Goal: Obtain resource: Download file/media

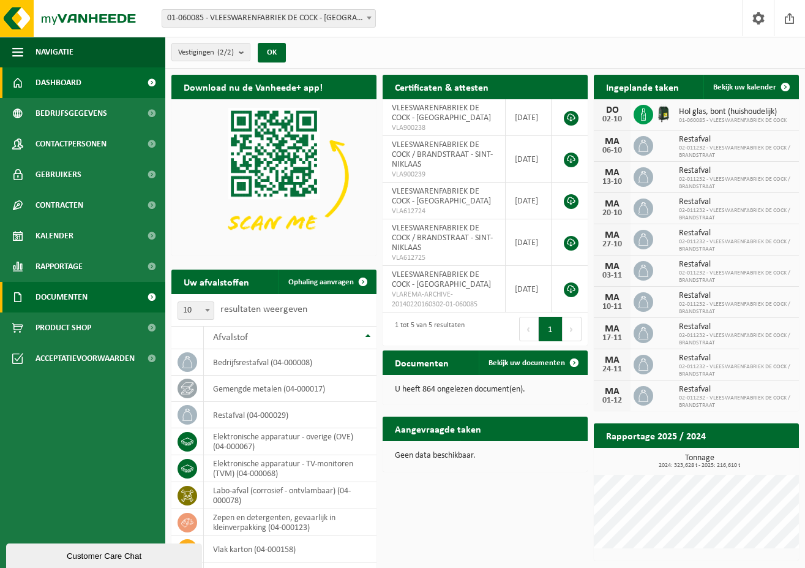
click at [70, 295] on span "Documenten" at bounding box center [62, 297] width 52 height 31
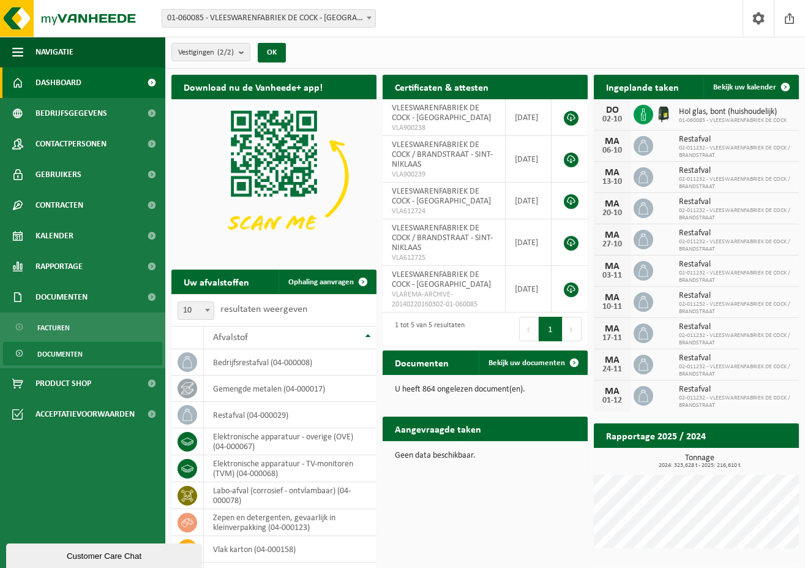
click at [67, 350] on span "Documenten" at bounding box center [59, 353] width 45 height 23
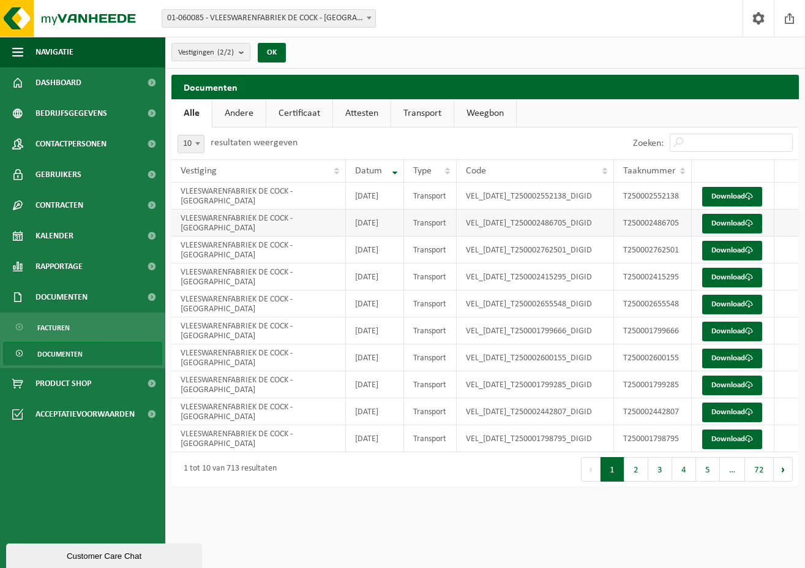
scroll to position [29, 0]
click at [377, 371] on td "2025-09-05" at bounding box center [375, 357] width 58 height 27
click at [725, 368] on link "Download" at bounding box center [732, 358] width 60 height 20
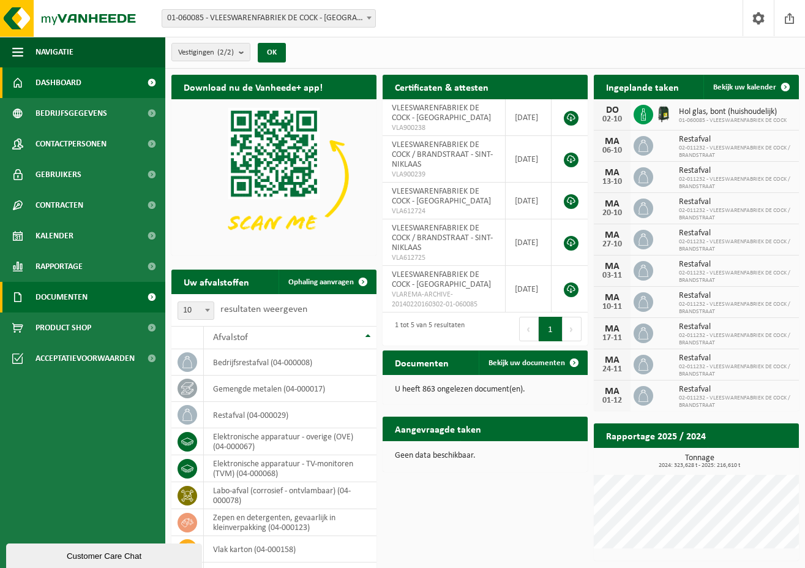
click at [72, 298] on span "Documenten" at bounding box center [62, 297] width 52 height 31
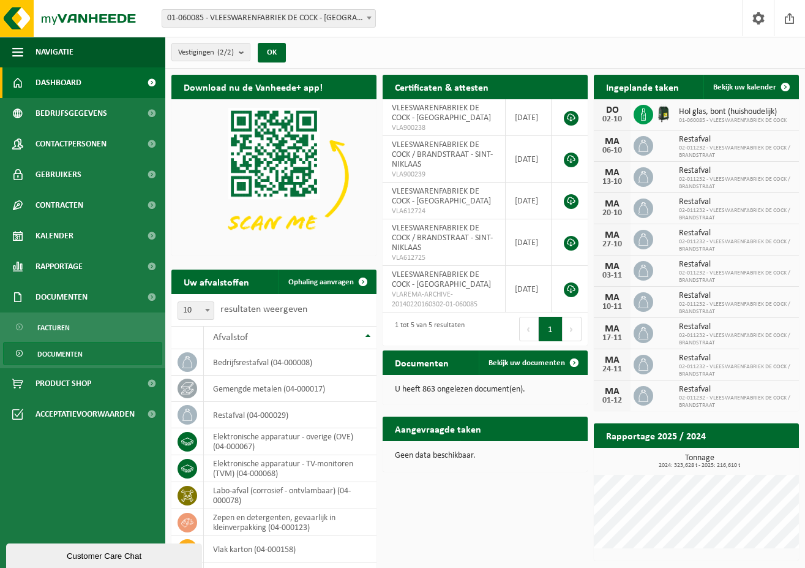
click at [79, 350] on span "Documenten" at bounding box center [59, 353] width 45 height 23
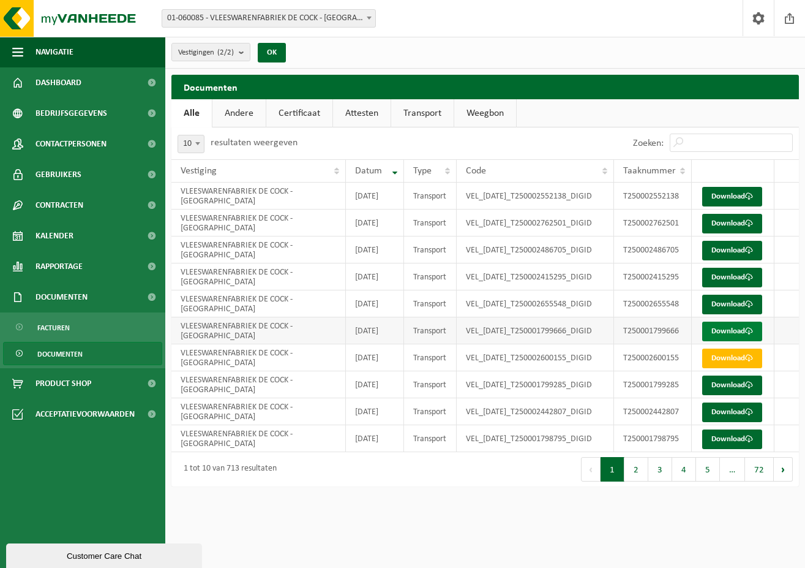
click at [725, 341] on link "Download" at bounding box center [732, 331] width 60 height 20
click at [723, 341] on link "Download" at bounding box center [732, 331] width 60 height 20
click at [727, 341] on link "Download" at bounding box center [732, 331] width 60 height 20
click at [731, 314] on link "Download" at bounding box center [732, 305] width 60 height 20
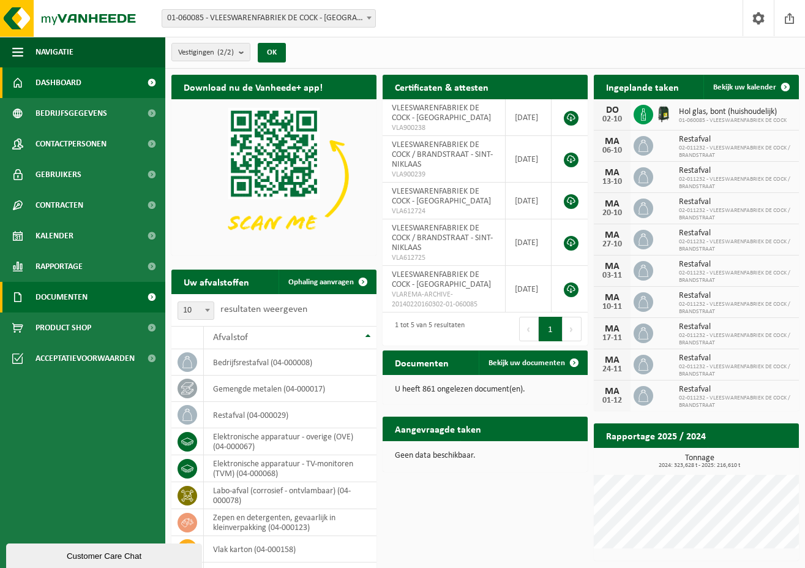
click at [94, 294] on link "Documenten" at bounding box center [82, 297] width 165 height 31
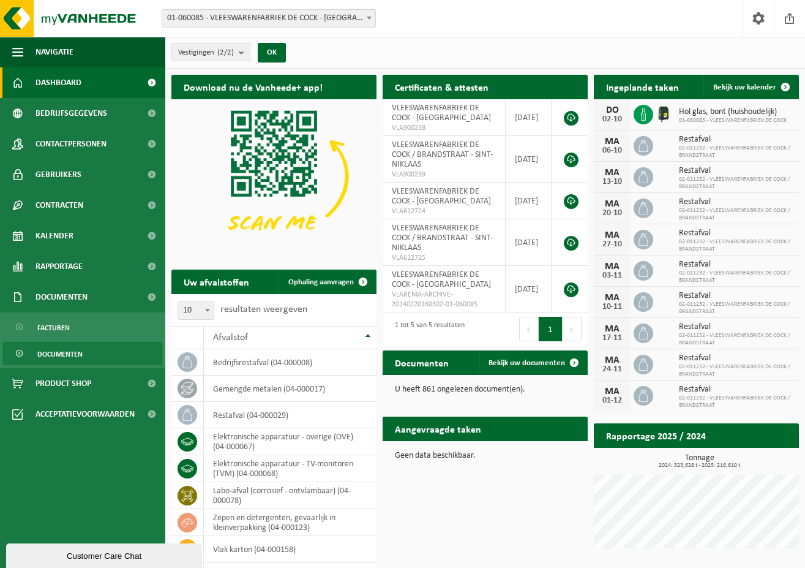
click at [97, 353] on link "Documenten" at bounding box center [82, 353] width 159 height 23
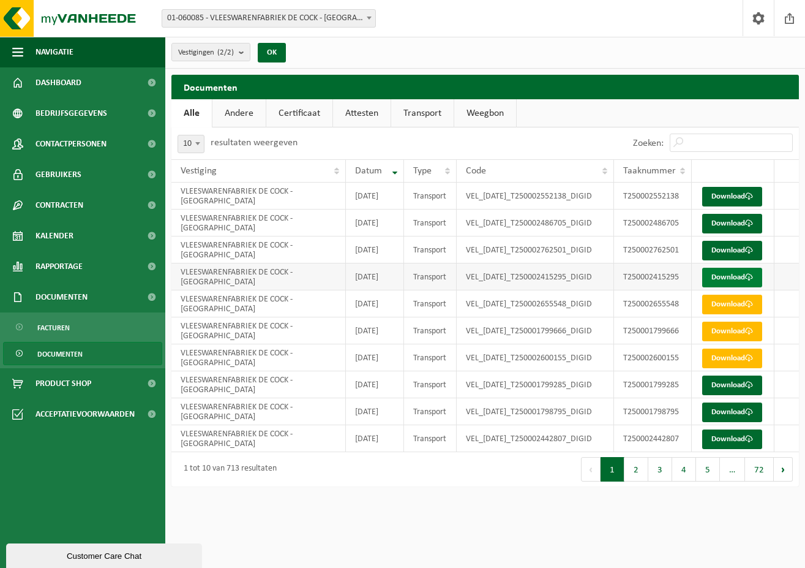
click at [721, 287] on link "Download" at bounding box center [732, 278] width 60 height 20
click at [743, 260] on link "Download" at bounding box center [732, 251] width 60 height 20
click at [730, 260] on link "Download" at bounding box center [732, 251] width 60 height 20
click at [63, 261] on span "Rapportage" at bounding box center [59, 266] width 47 height 31
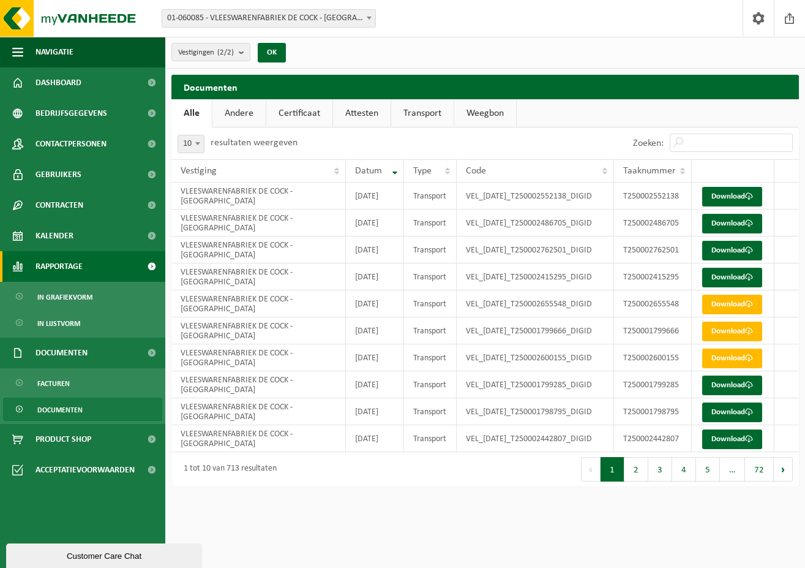
click at [63, 261] on span "Rapportage" at bounding box center [59, 266] width 47 height 31
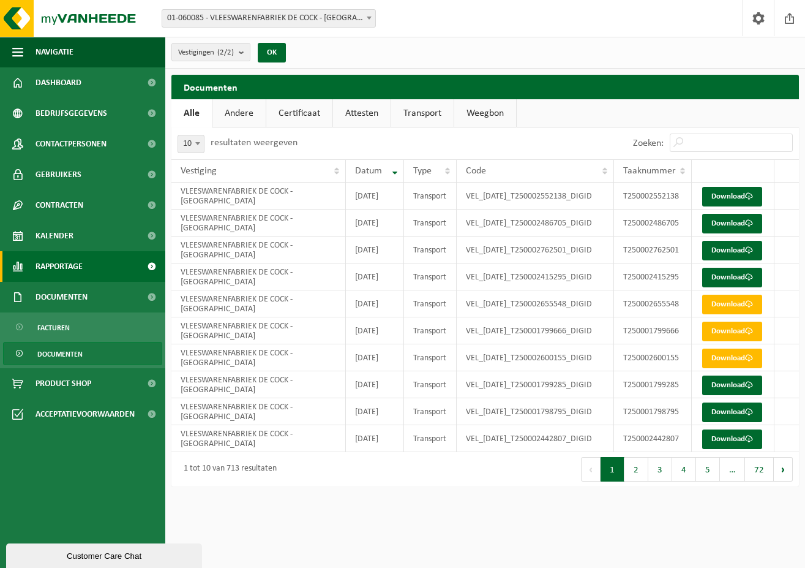
click at [66, 267] on span "Rapportage" at bounding box center [59, 266] width 47 height 31
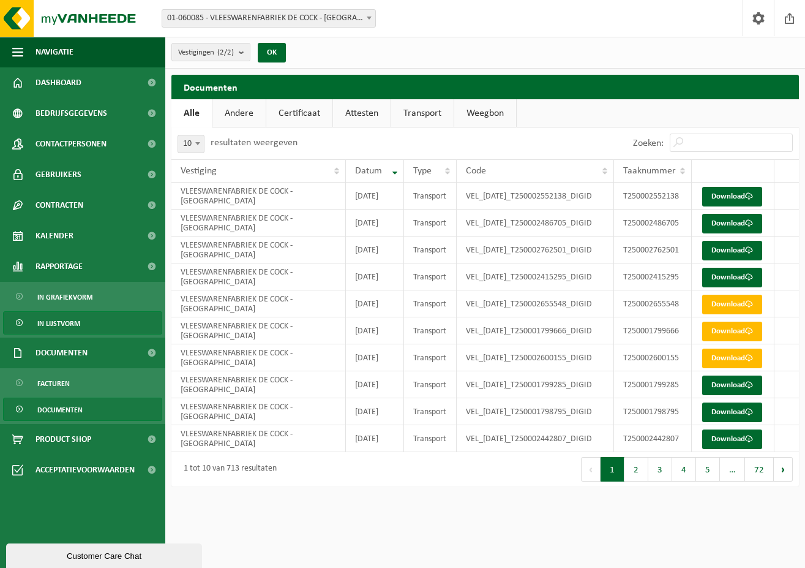
click at [66, 326] on span "In lijstvorm" at bounding box center [58, 323] width 43 height 23
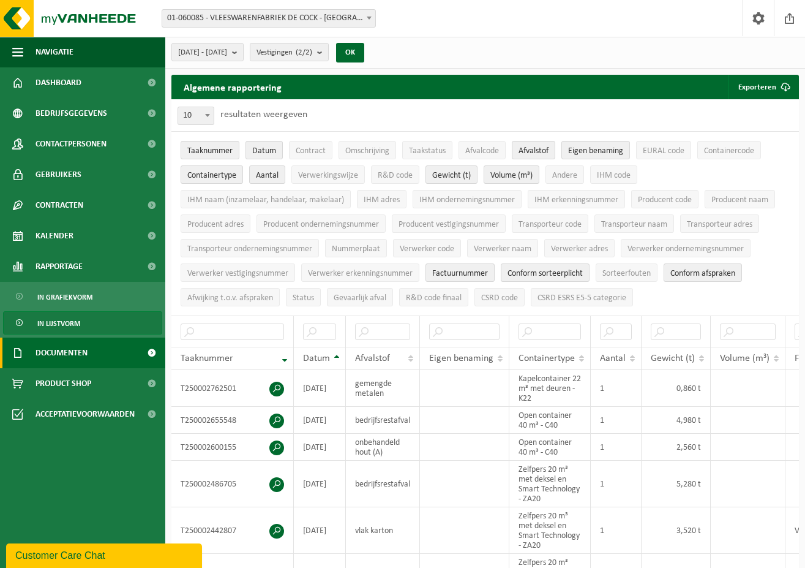
click at [60, 353] on span "Documenten" at bounding box center [62, 352] width 52 height 31
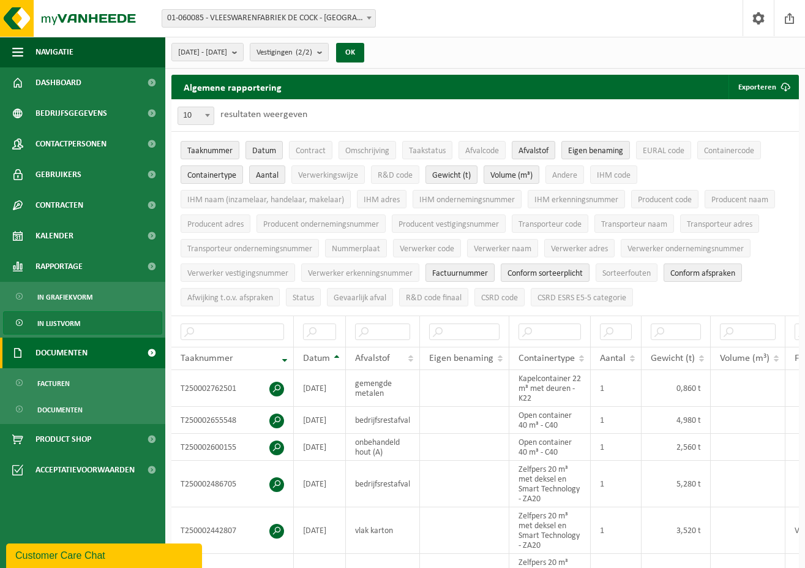
click at [60, 353] on span "Documenten" at bounding box center [62, 352] width 52 height 31
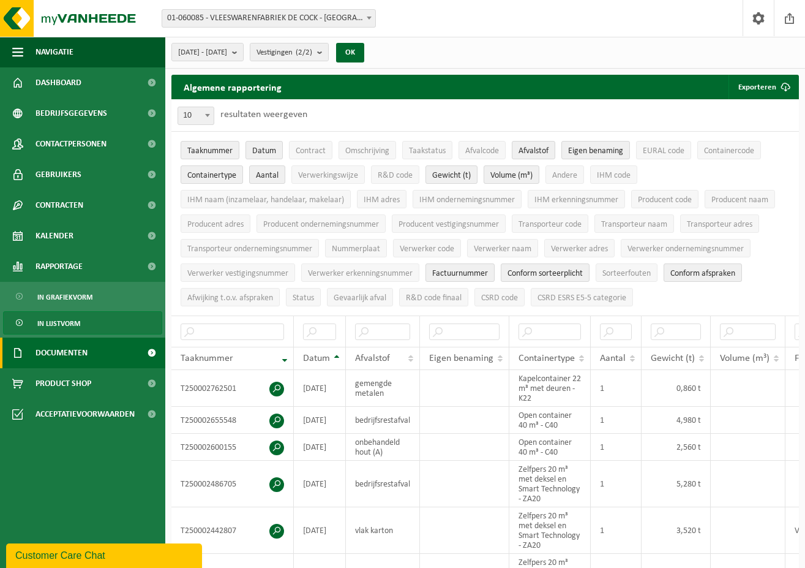
click at [60, 353] on span "Documenten" at bounding box center [62, 352] width 52 height 31
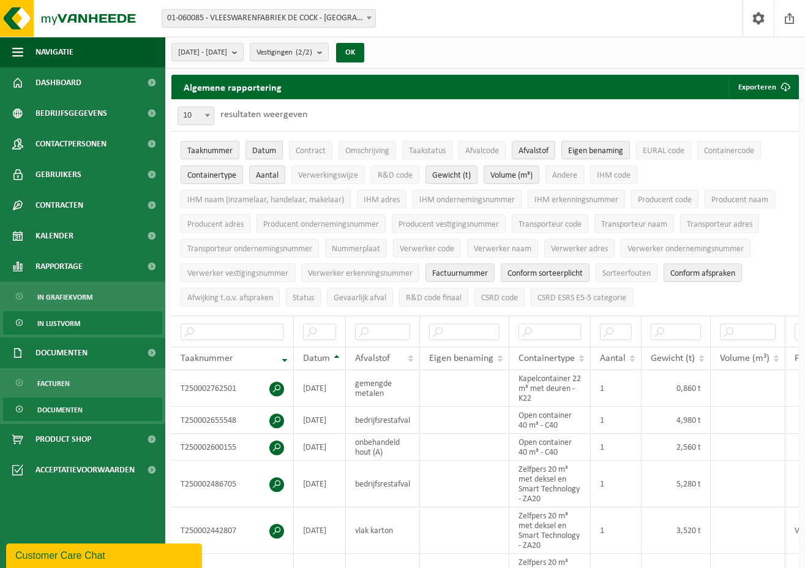
click at [65, 406] on span "Documenten" at bounding box center [59, 409] width 45 height 23
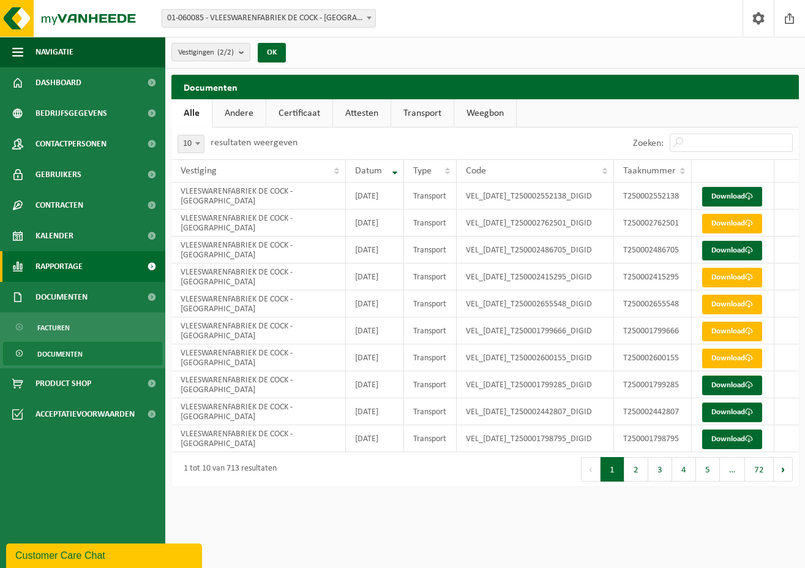
click at [69, 265] on span "Rapportage" at bounding box center [59, 266] width 47 height 31
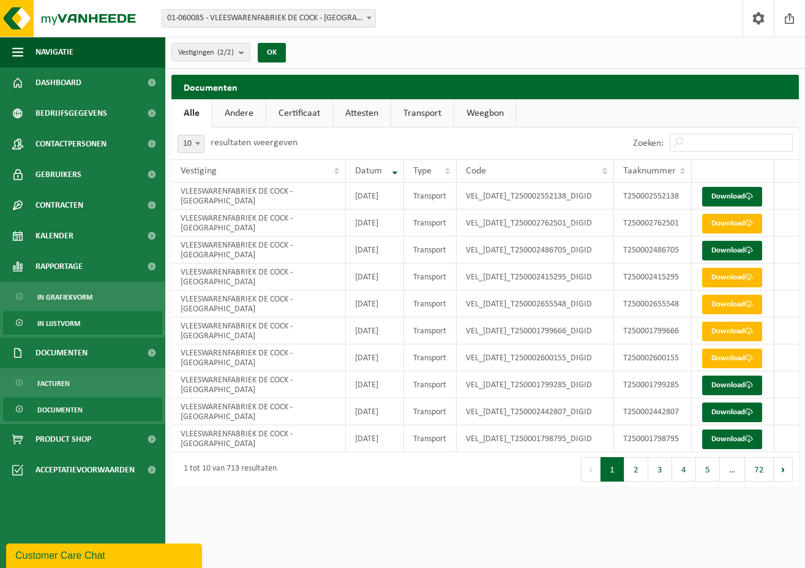
click at [69, 323] on span "In lijstvorm" at bounding box center [58, 323] width 43 height 23
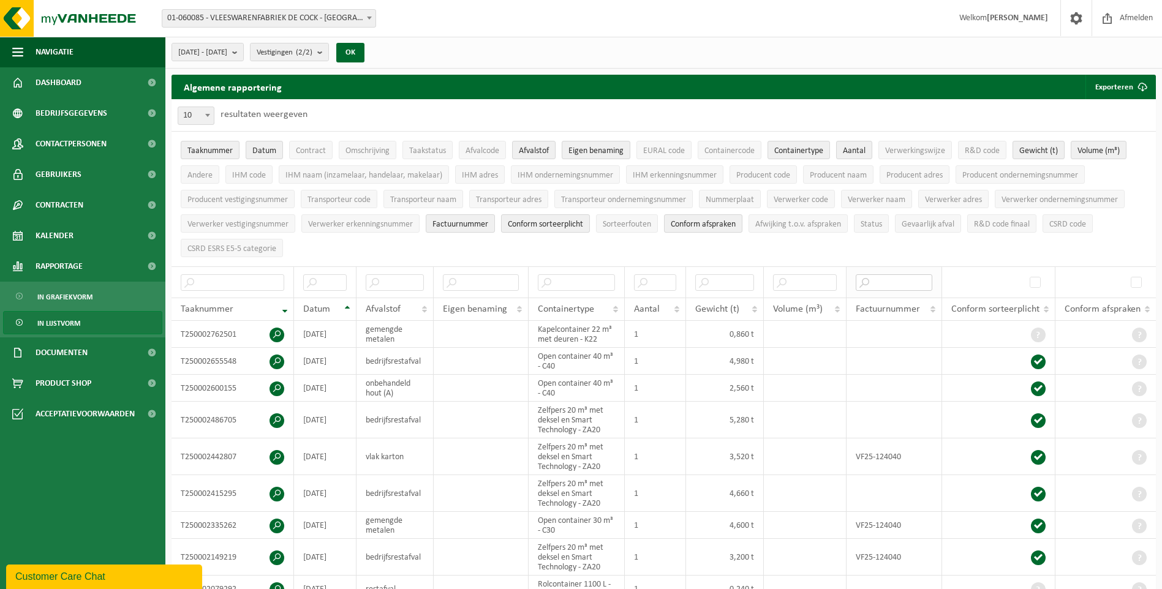
click at [805, 279] on input "text" at bounding box center [893, 282] width 77 height 17
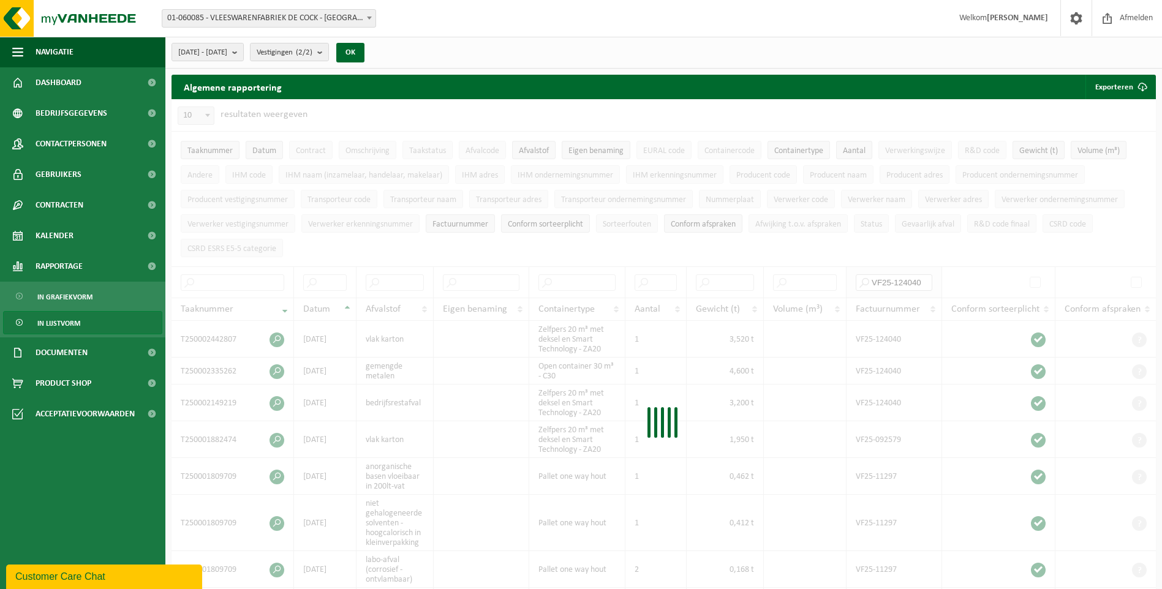
type input "VF25-124040"
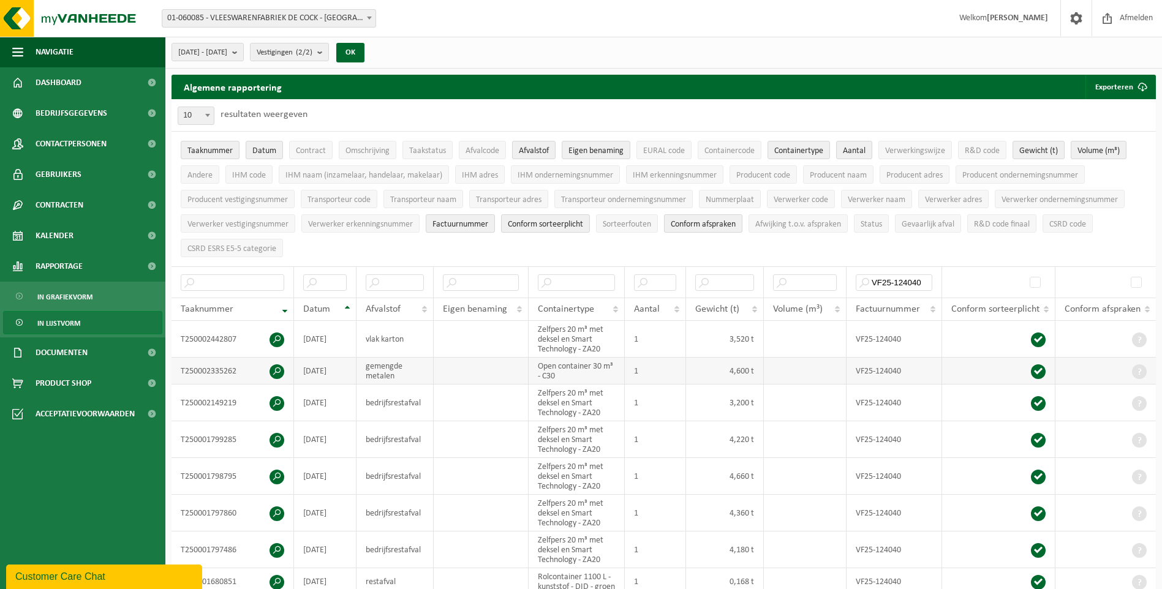
scroll to position [245, 0]
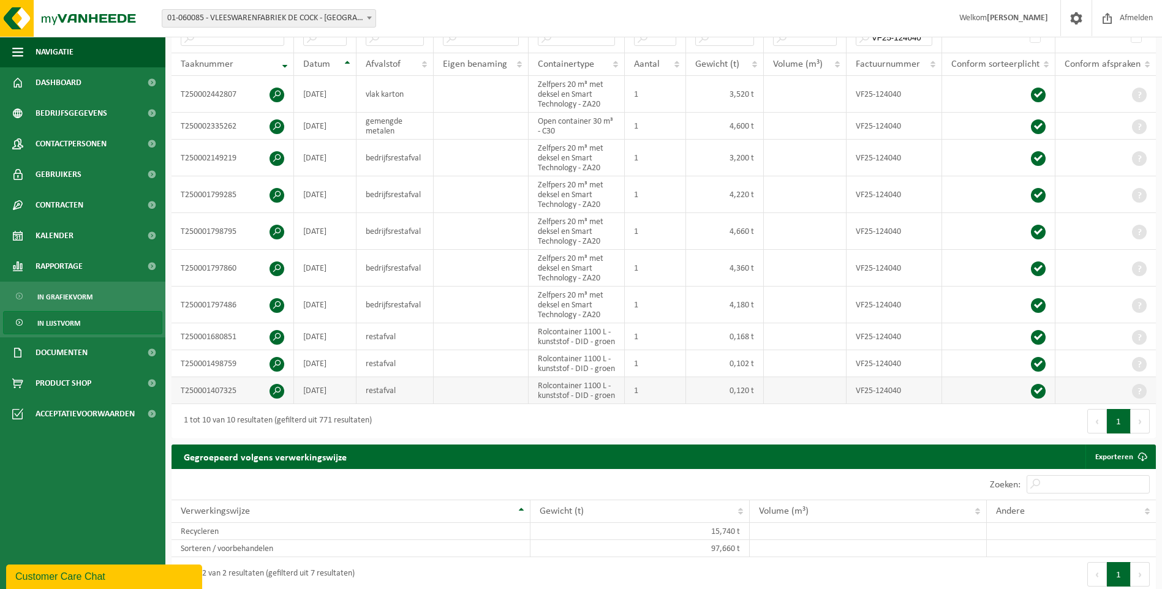
click at [277, 399] on span at bounding box center [276, 391] width 15 height 15
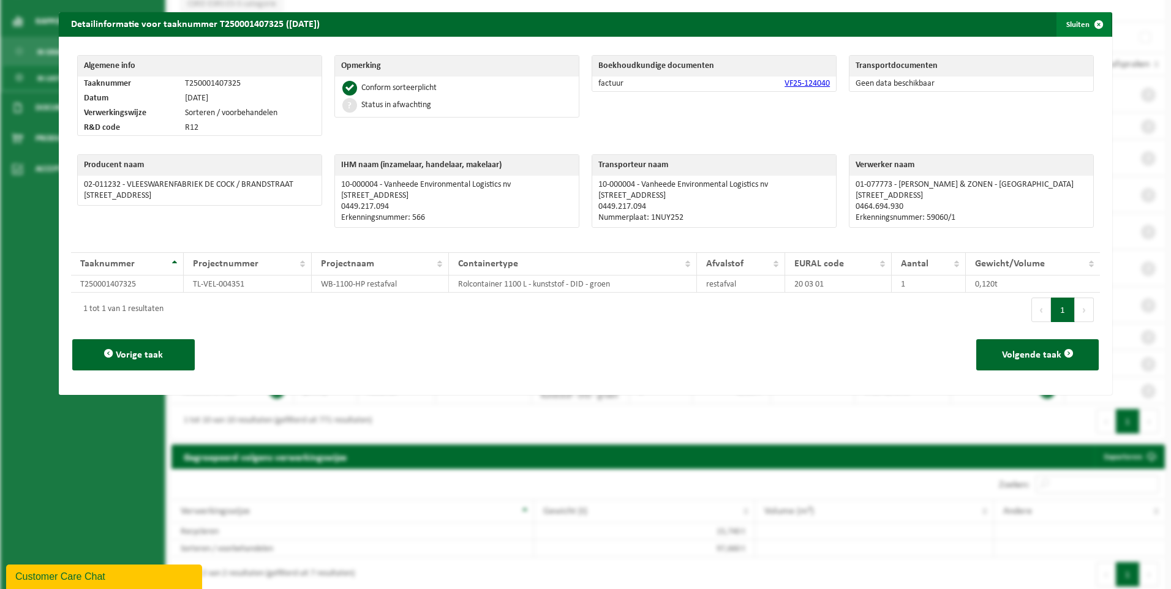
click at [805, 23] on span "button" at bounding box center [1098, 24] width 24 height 24
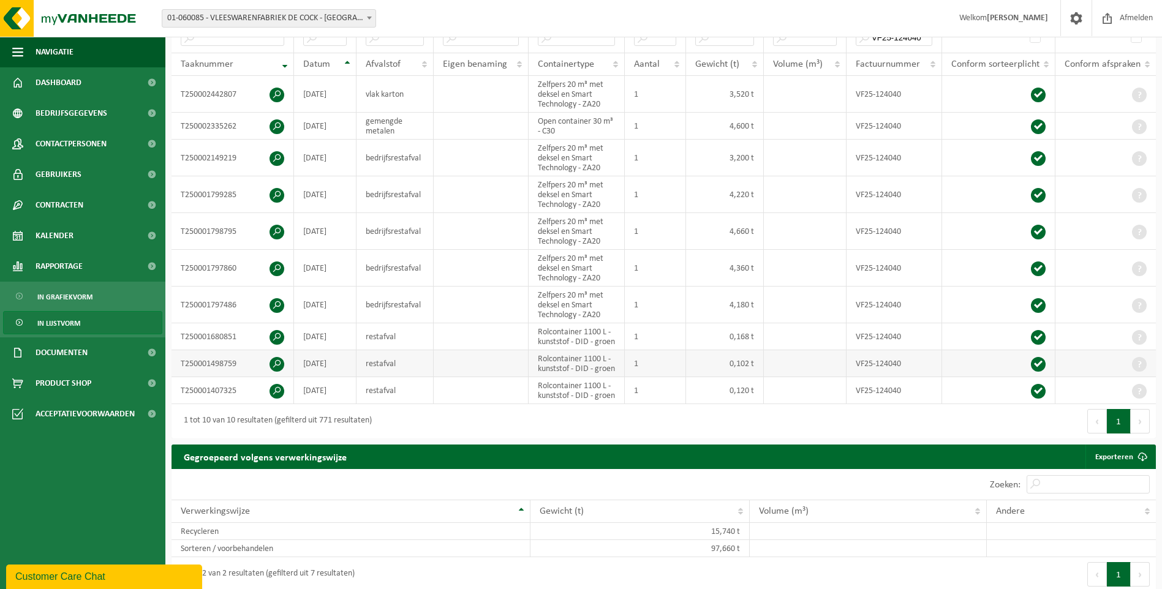
click at [279, 370] on span at bounding box center [276, 364] width 15 height 15
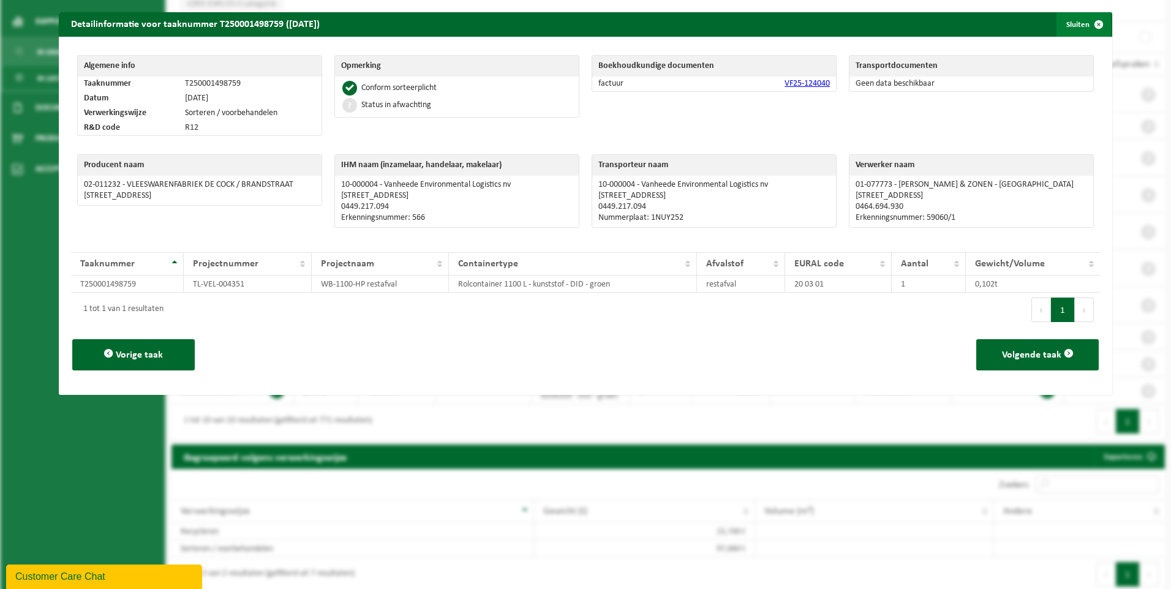
click at [805, 22] on span "button" at bounding box center [1098, 24] width 24 height 24
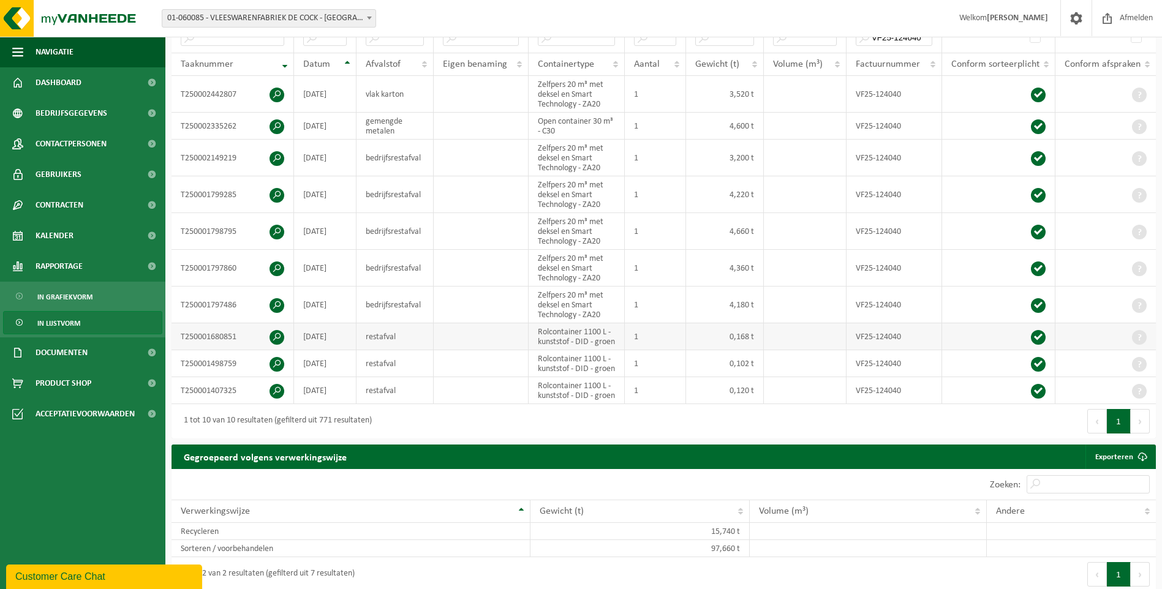
click at [276, 339] on span at bounding box center [276, 337] width 15 height 15
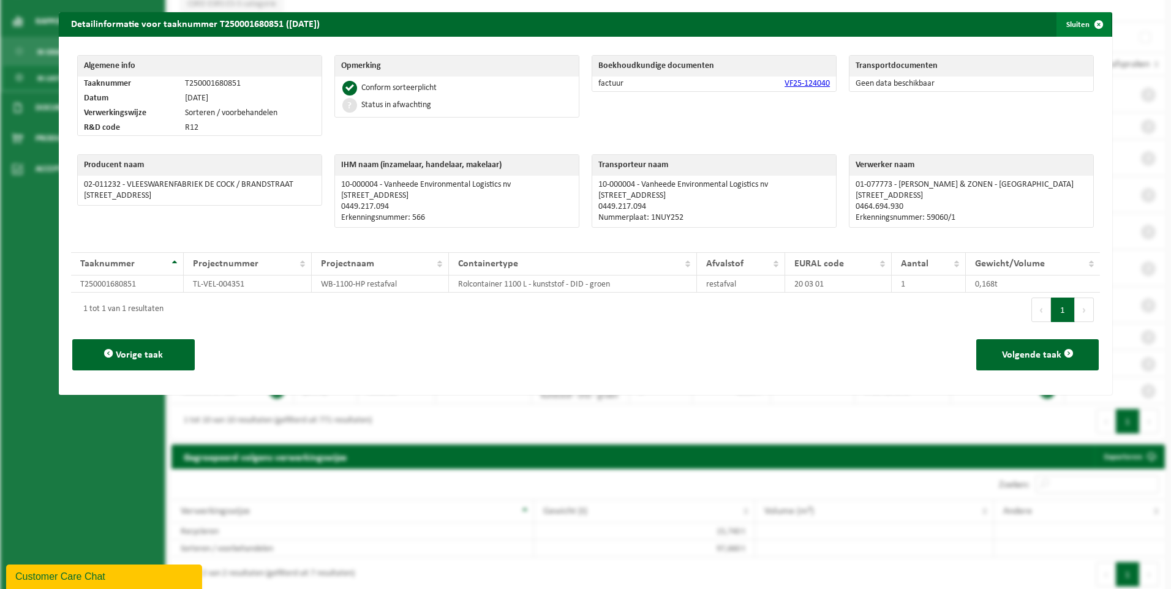
click at [805, 25] on span "button" at bounding box center [1098, 24] width 24 height 24
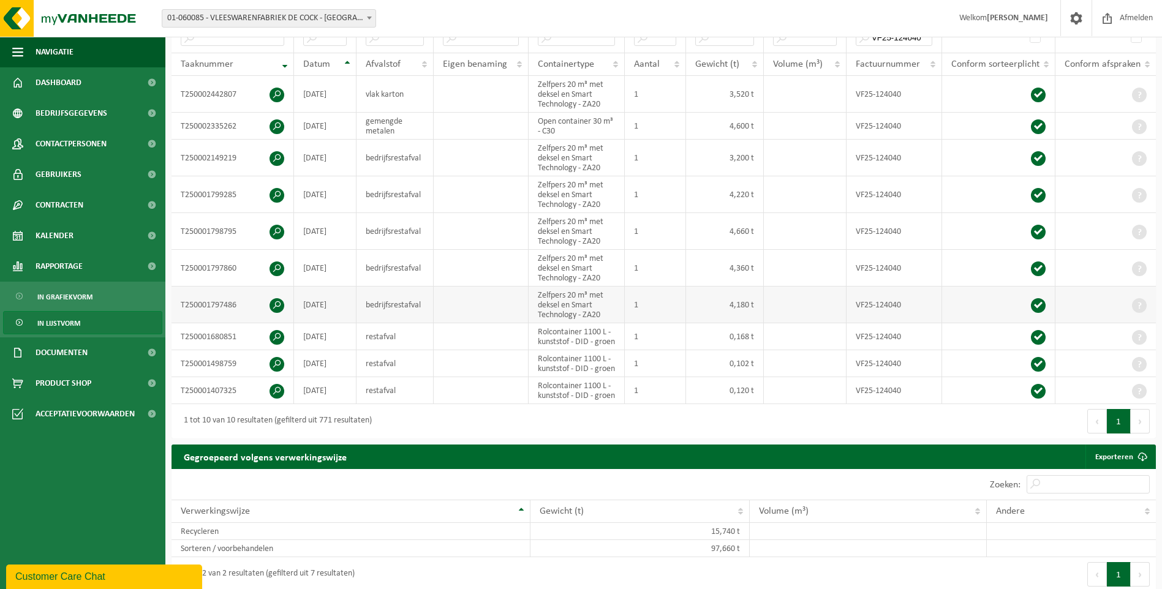
click at [276, 299] on span at bounding box center [276, 305] width 15 height 15
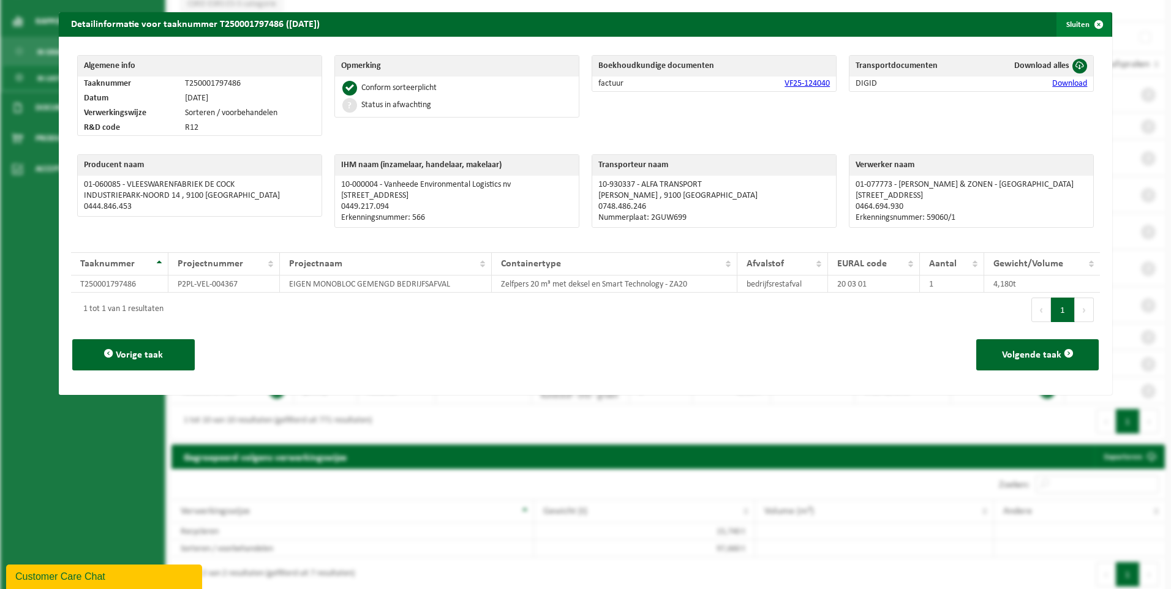
click at [805, 21] on span "button" at bounding box center [1098, 24] width 24 height 24
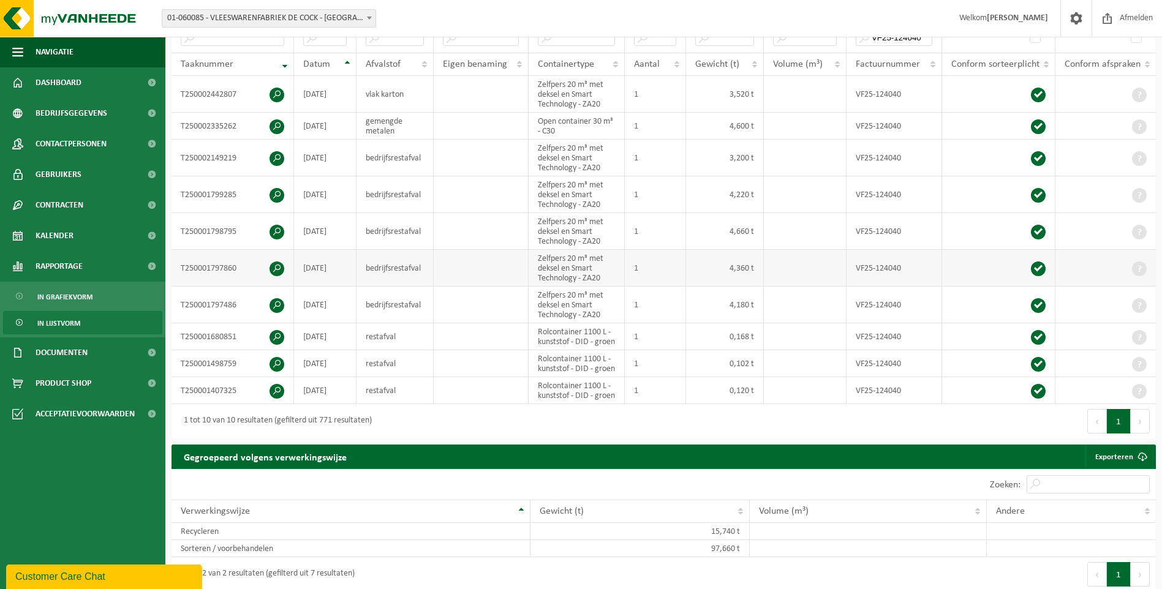
click at [276, 265] on span at bounding box center [276, 268] width 15 height 15
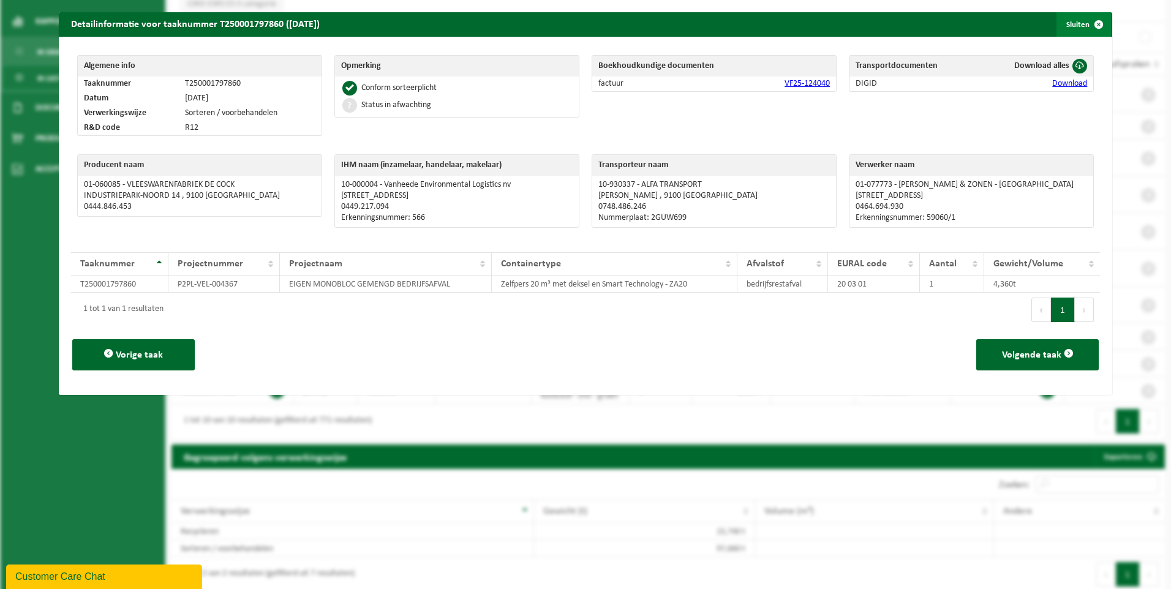
click at [805, 22] on span "button" at bounding box center [1098, 24] width 24 height 24
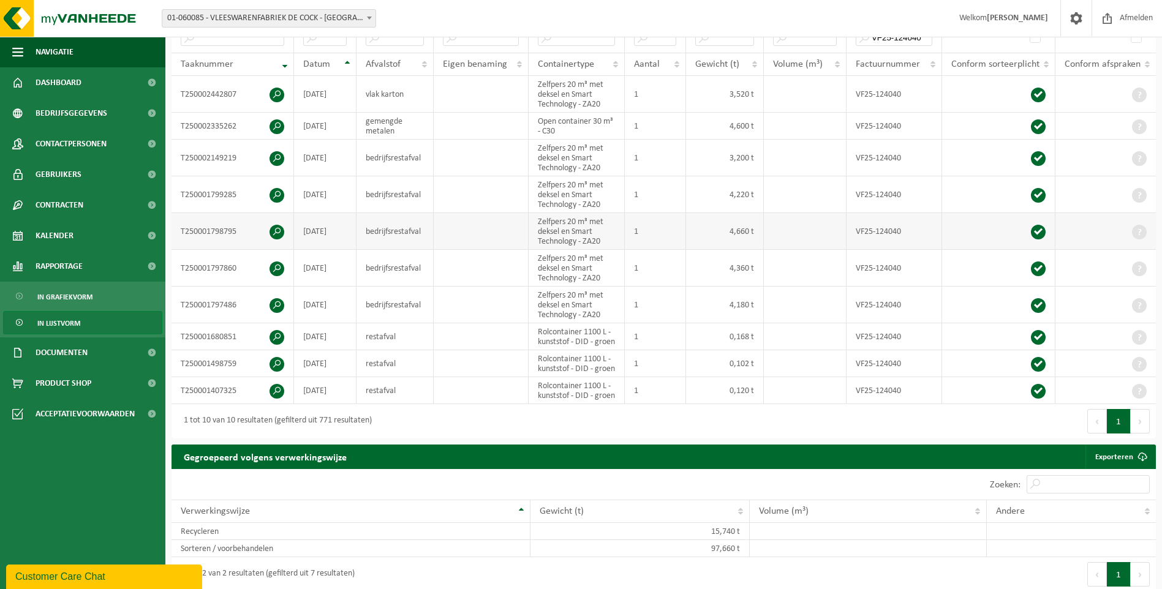
click at [273, 228] on span at bounding box center [276, 232] width 15 height 15
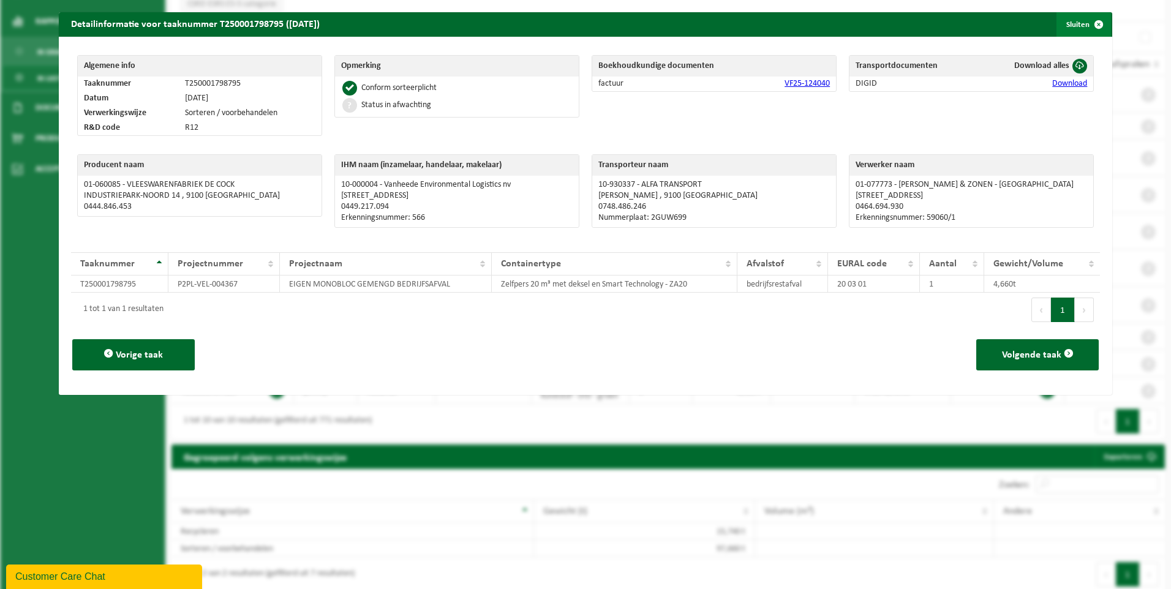
click at [805, 22] on span "button" at bounding box center [1098, 24] width 24 height 24
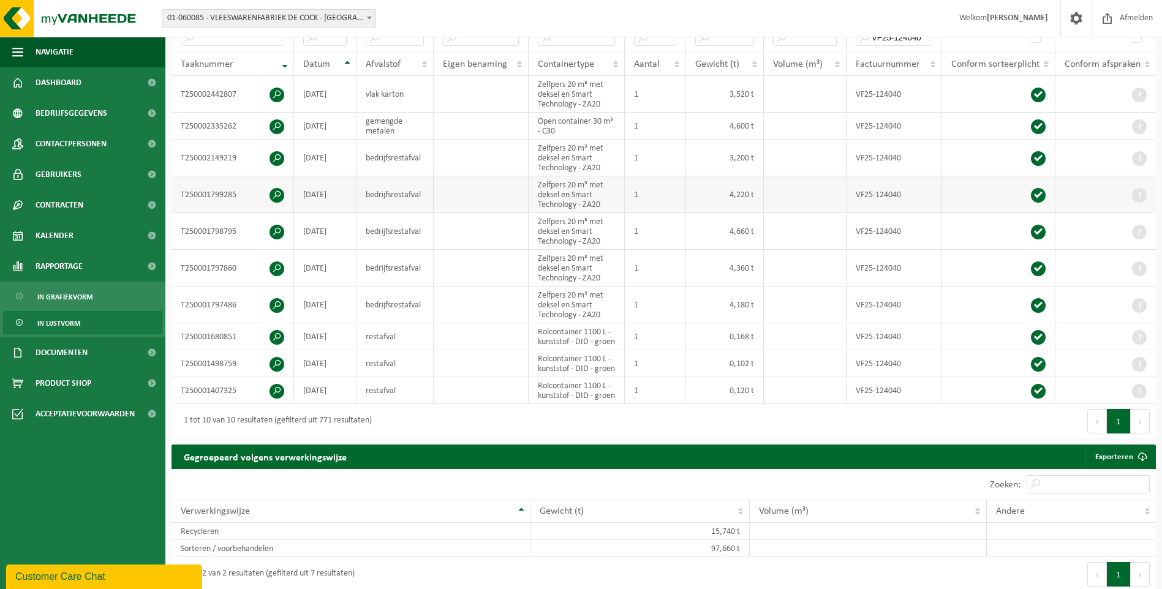
click at [280, 189] on span at bounding box center [276, 195] width 15 height 15
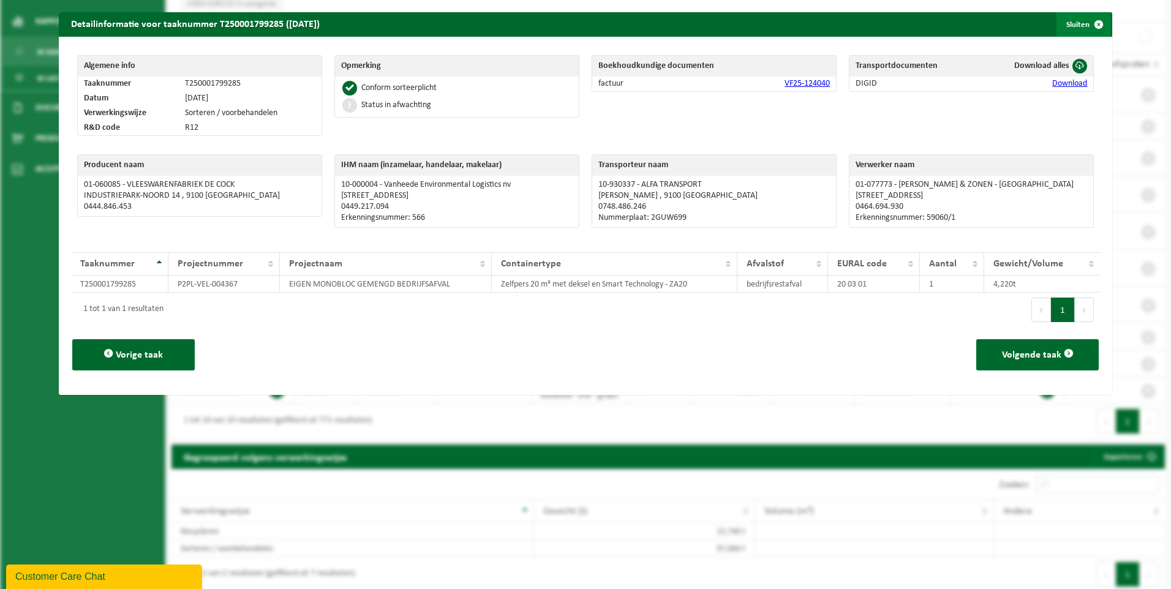
click at [805, 21] on span "button" at bounding box center [1098, 24] width 24 height 24
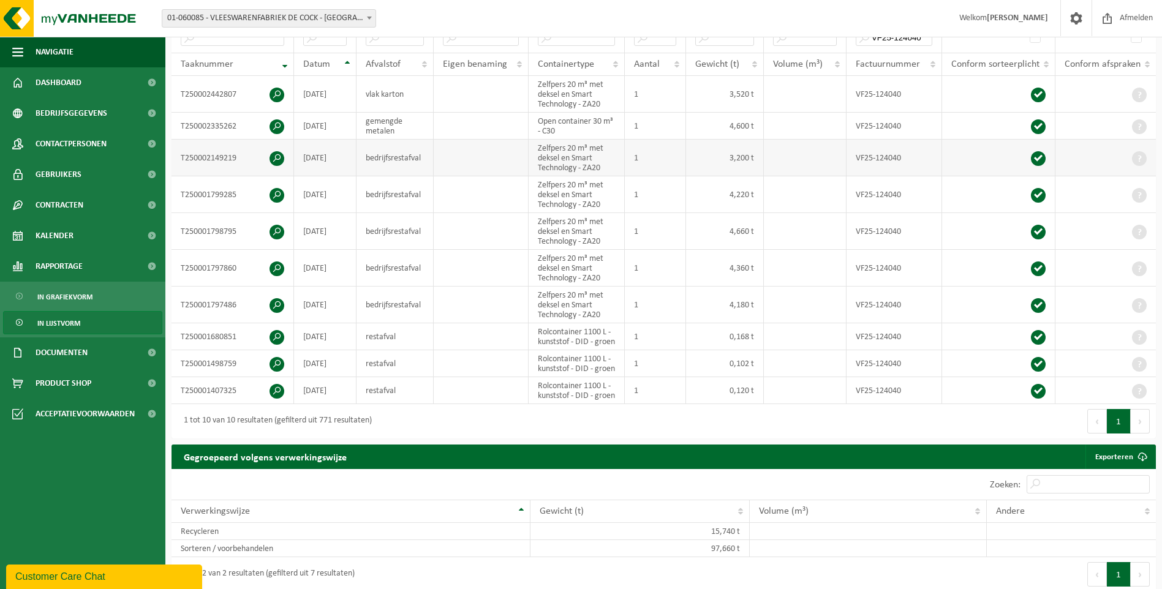
click at [280, 156] on span at bounding box center [276, 158] width 15 height 15
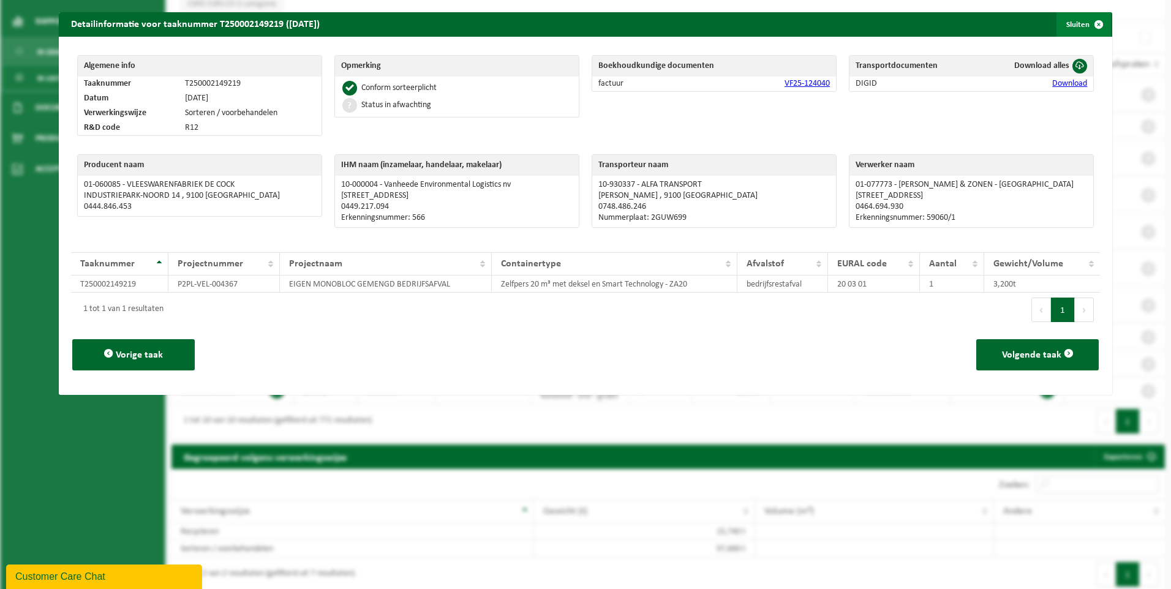
click at [805, 26] on span "button" at bounding box center [1098, 24] width 24 height 24
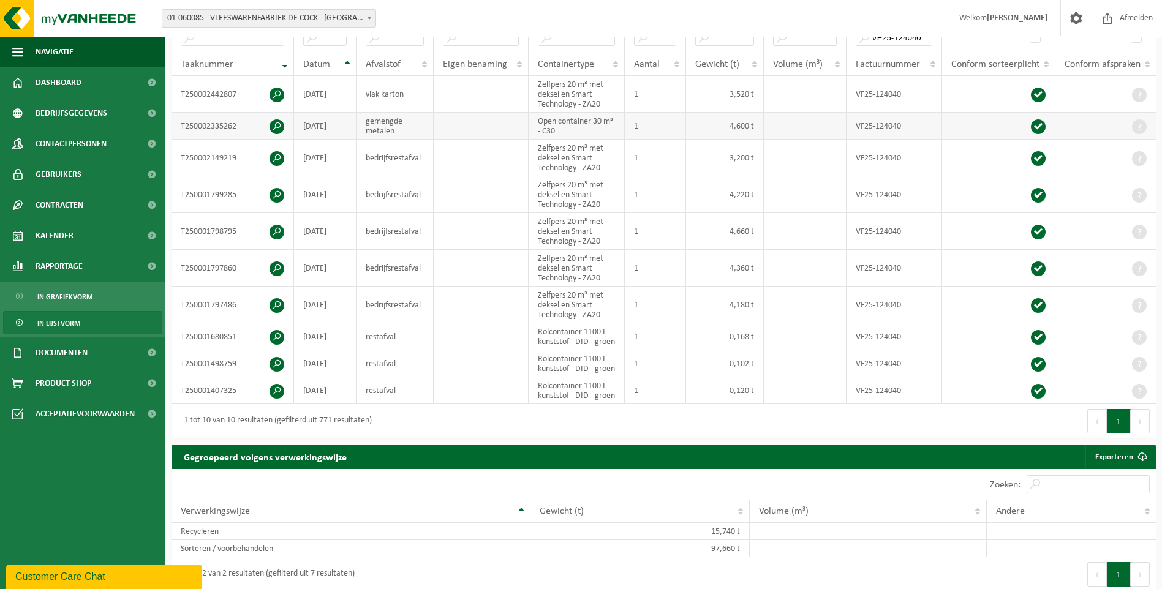
click at [276, 119] on span at bounding box center [276, 126] width 15 height 15
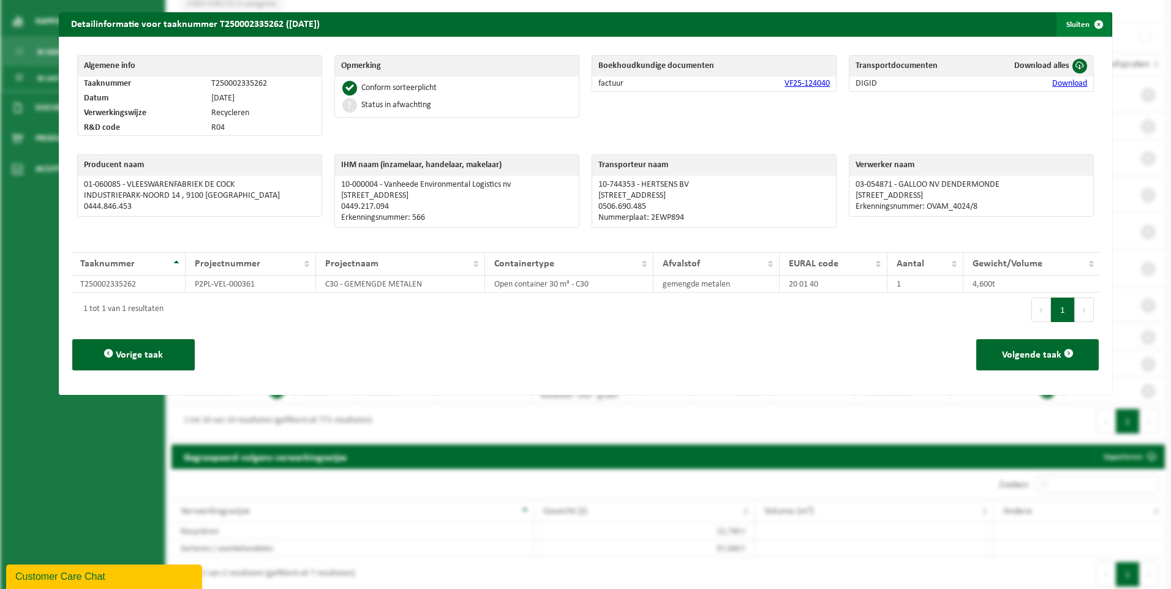
click at [805, 26] on span "button" at bounding box center [1098, 24] width 24 height 24
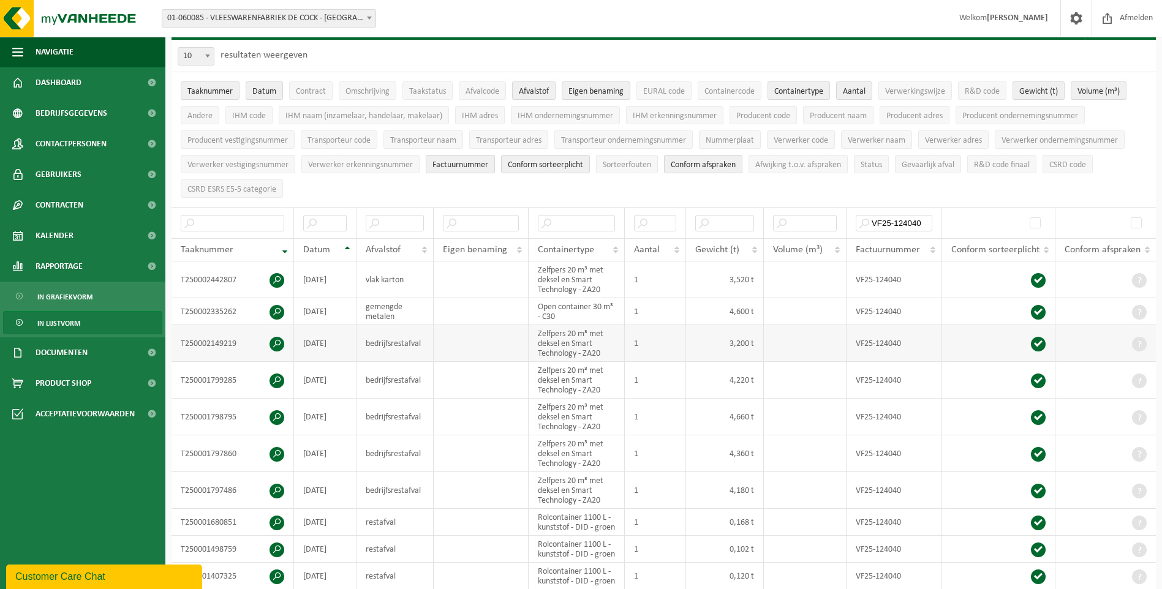
scroll to position [0, 0]
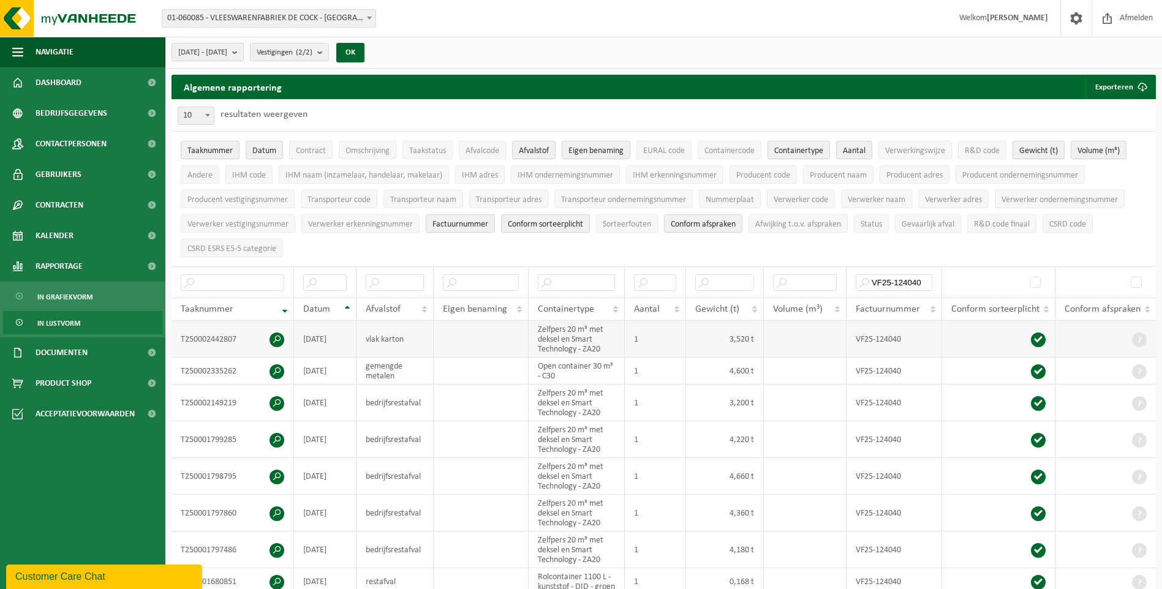
click at [276, 336] on span at bounding box center [276, 339] width 15 height 15
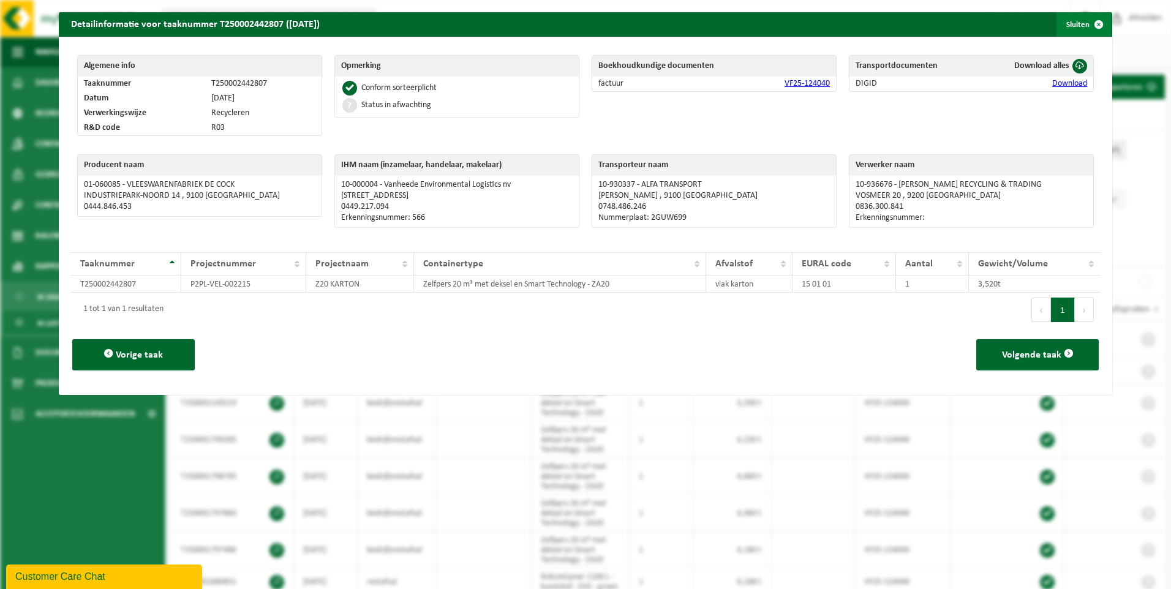
click at [805, 23] on span "button" at bounding box center [1098, 24] width 24 height 24
